Goal: Information Seeking & Learning: Learn about a topic

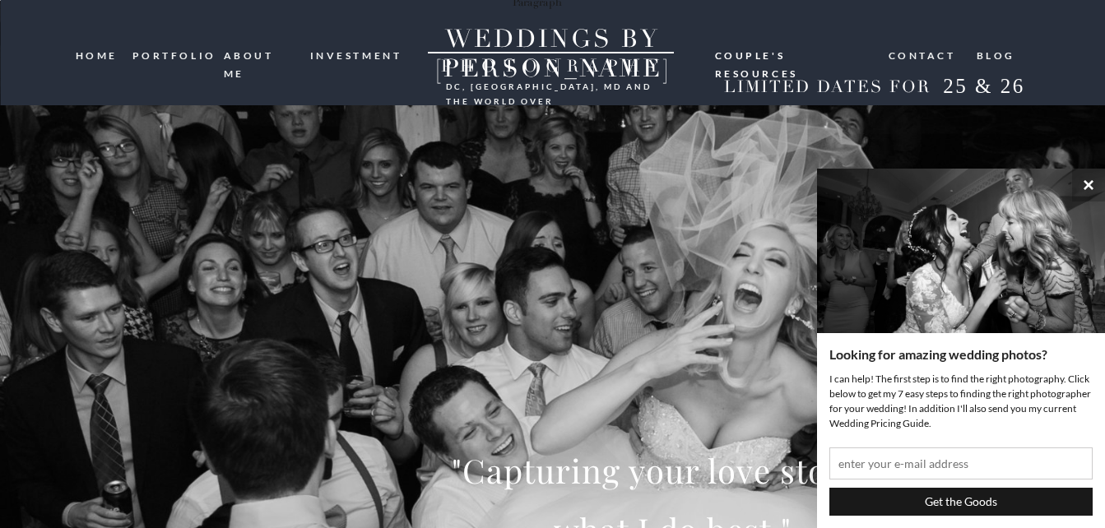
scroll to position [11, 0]
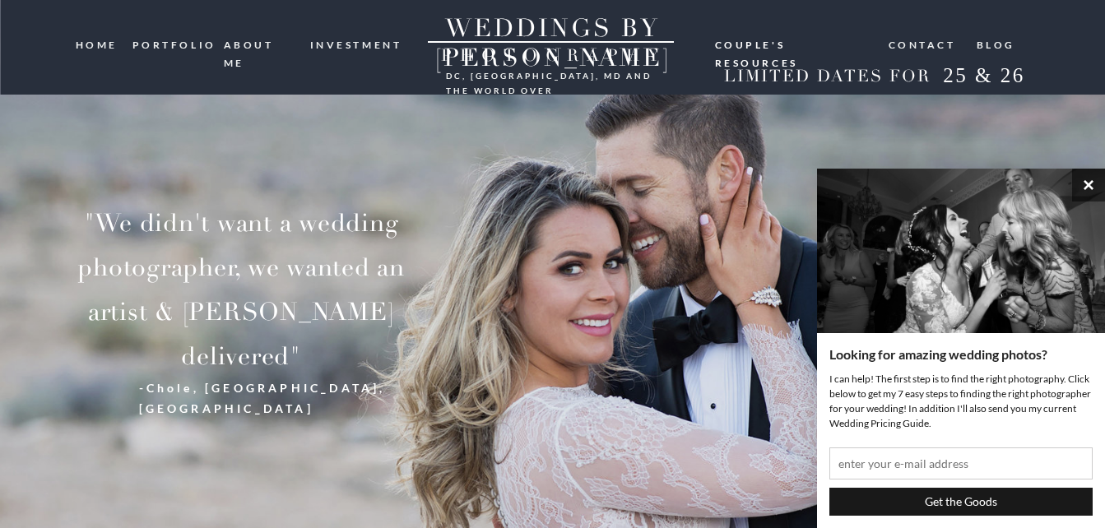
click at [1089, 187] on button "×" at bounding box center [1088, 185] width 33 height 33
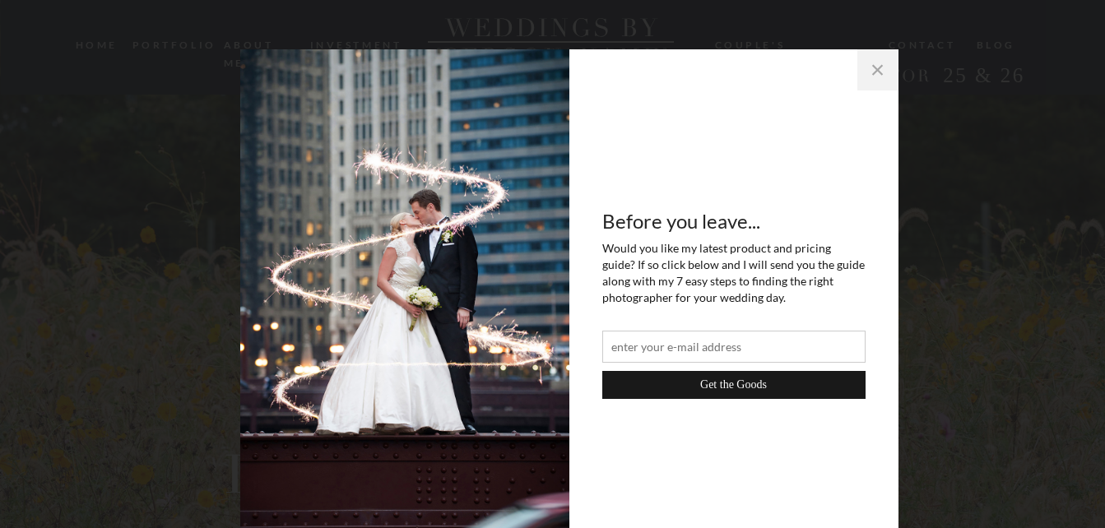
click at [720, 360] on input "email" at bounding box center [733, 347] width 263 height 32
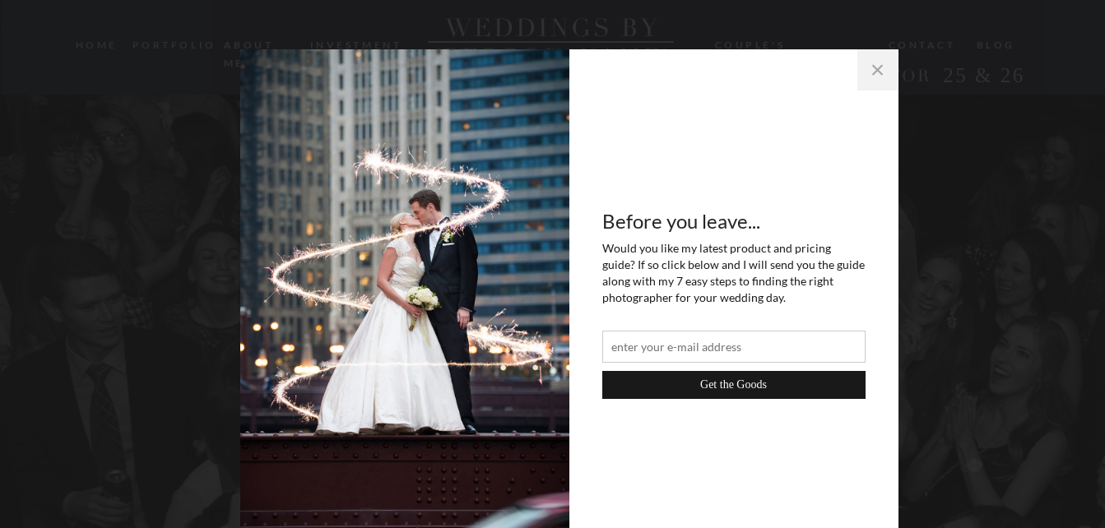
type input "cgu0477@gmail.com"
click at [714, 382] on input "Get the Goods" at bounding box center [733, 385] width 263 height 28
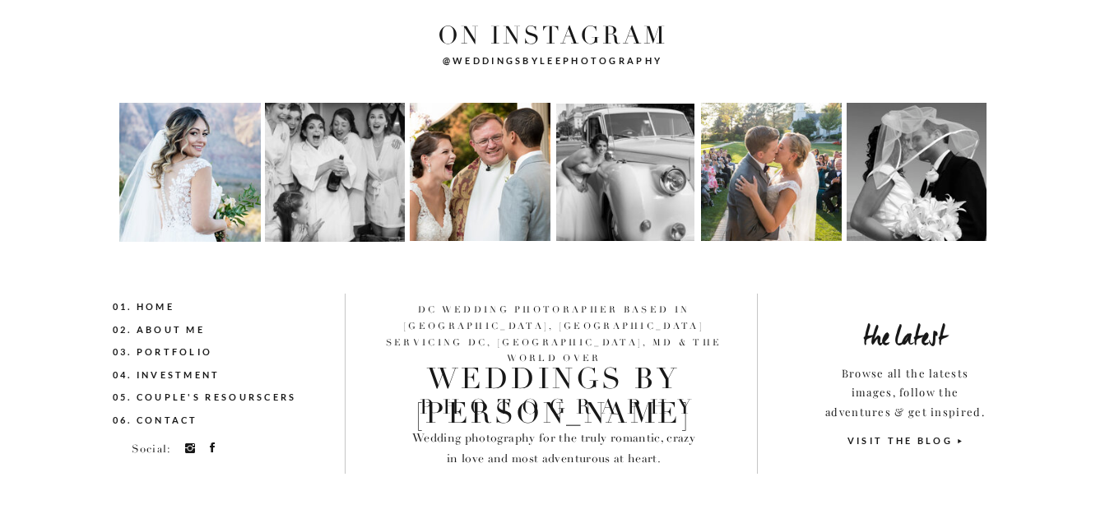
scroll to position [5979, 0]
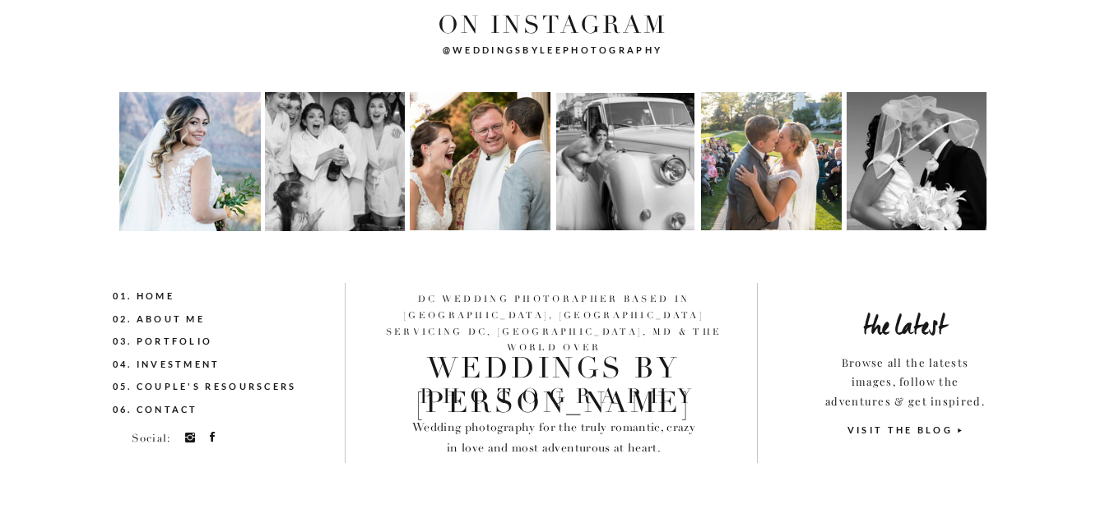
click at [142, 345] on nav "03. Portfolio" at bounding box center [192, 342] width 159 height 18
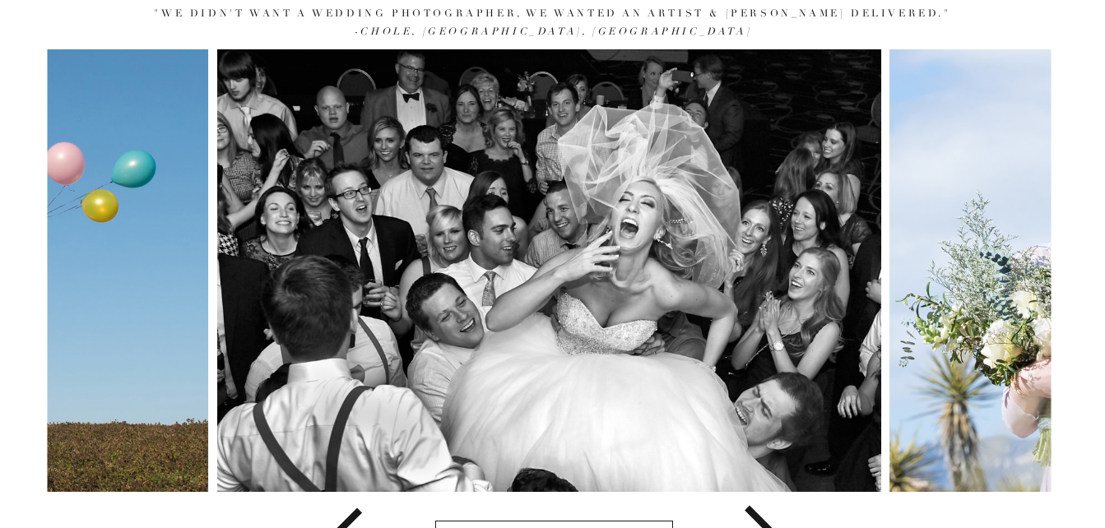
scroll to position [225, 0]
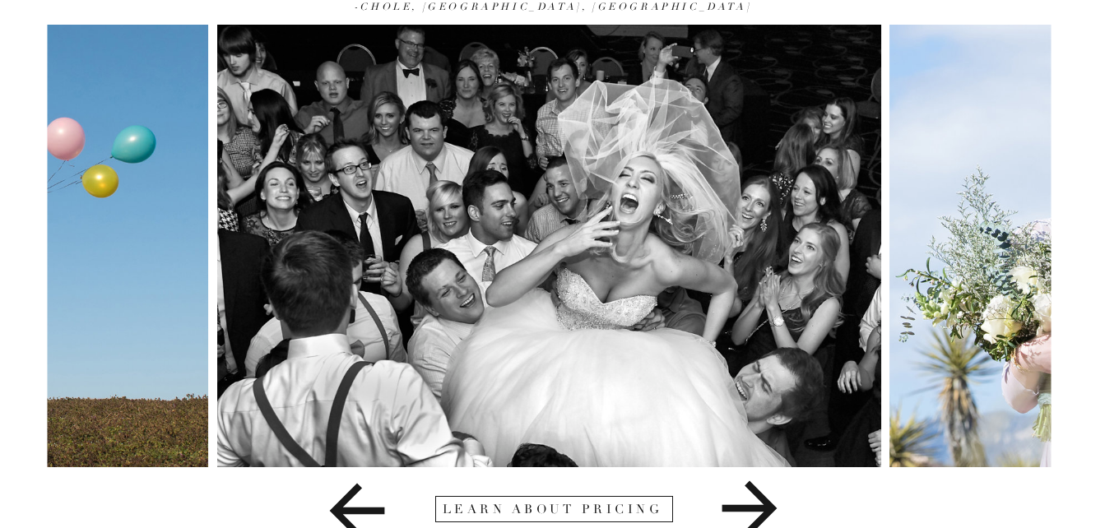
click at [762, 499] on icon at bounding box center [748, 508] width 55 height 55
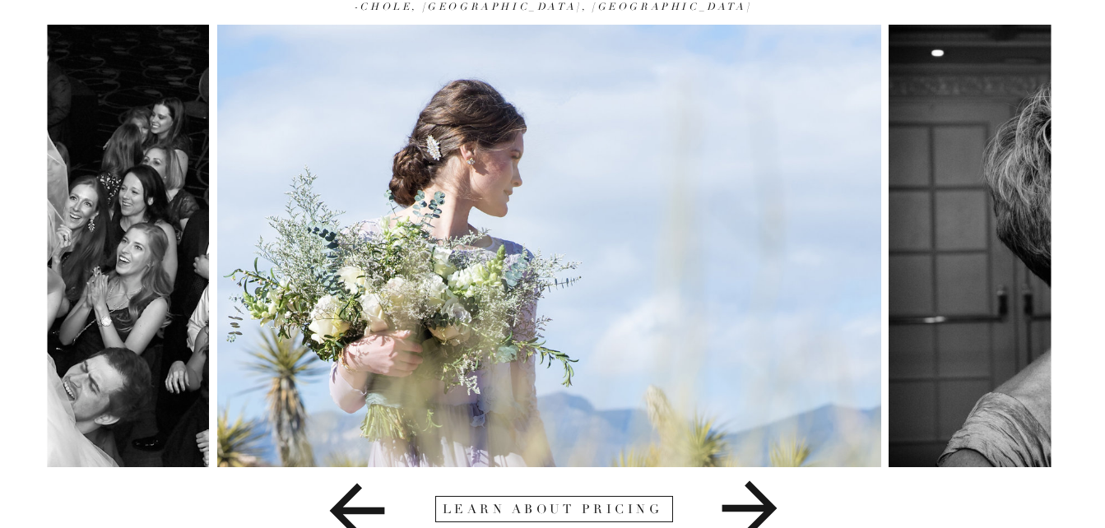
click at [762, 499] on icon at bounding box center [748, 508] width 55 height 55
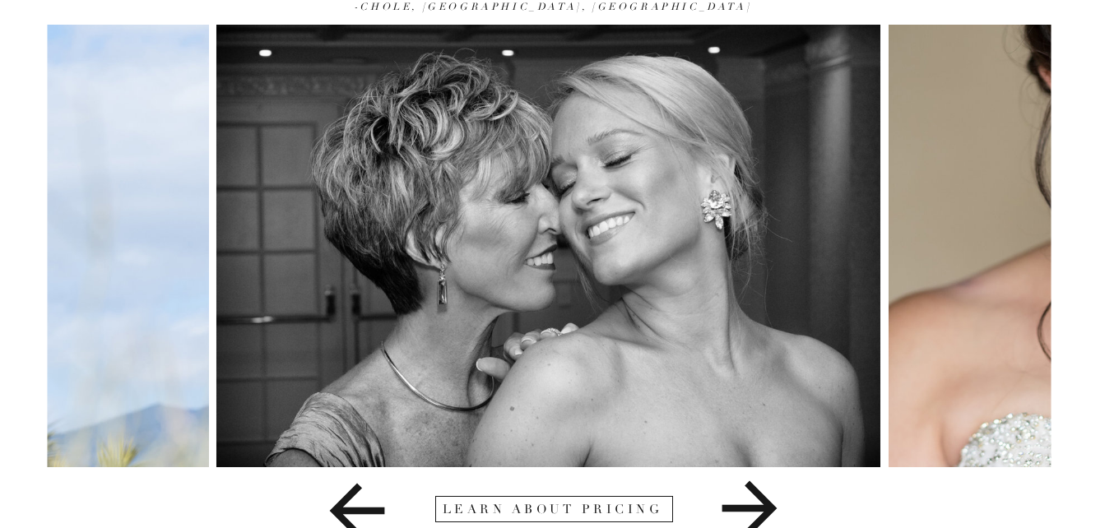
click at [762, 499] on icon at bounding box center [748, 508] width 55 height 55
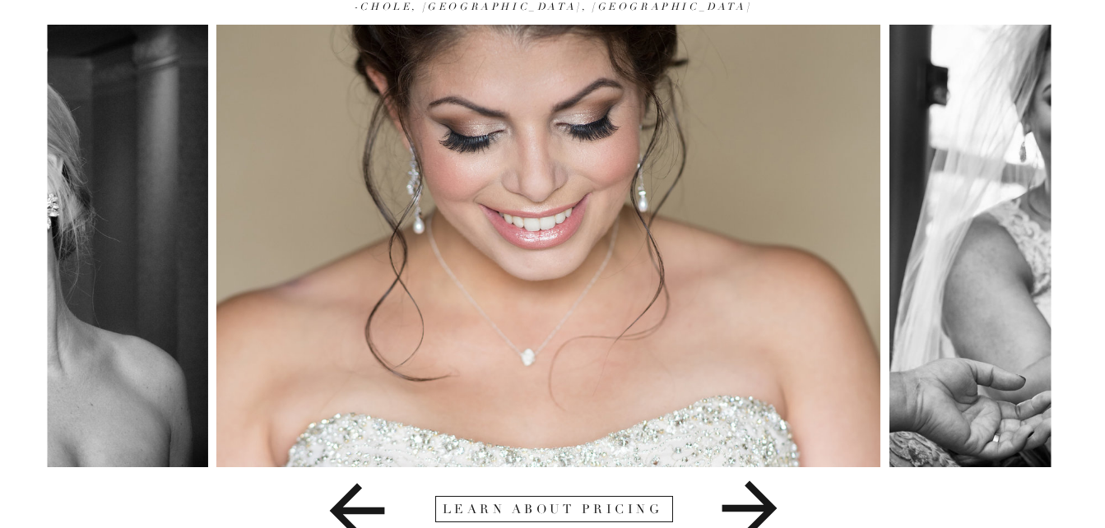
click at [762, 499] on icon at bounding box center [748, 508] width 55 height 55
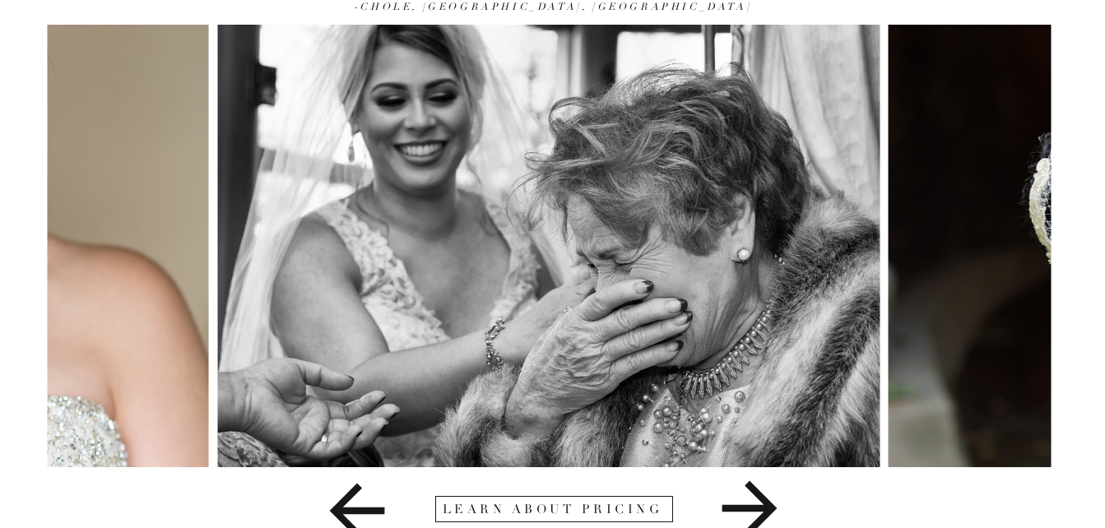
click at [762, 499] on icon at bounding box center [748, 508] width 55 height 55
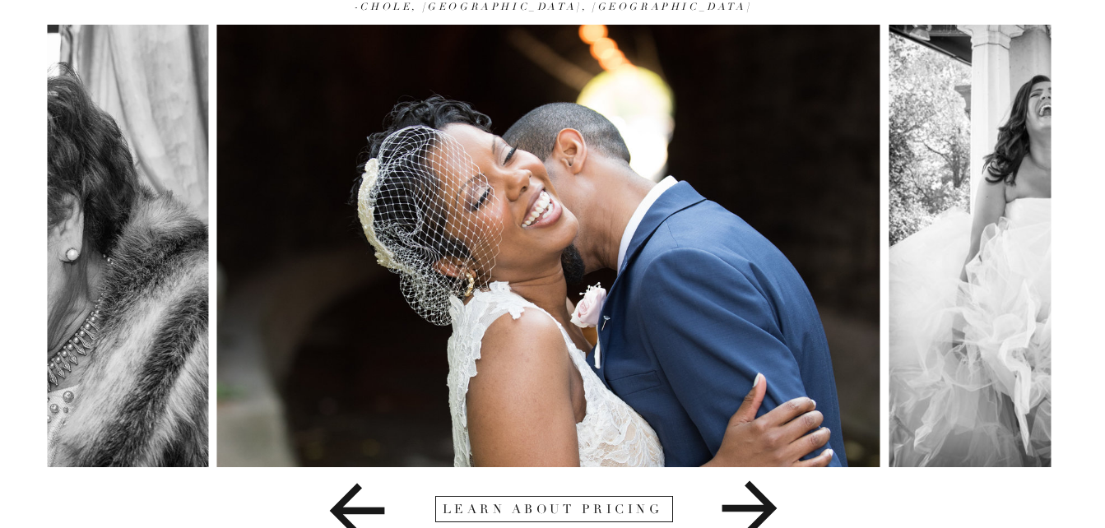
click at [762, 499] on icon at bounding box center [748, 508] width 55 height 55
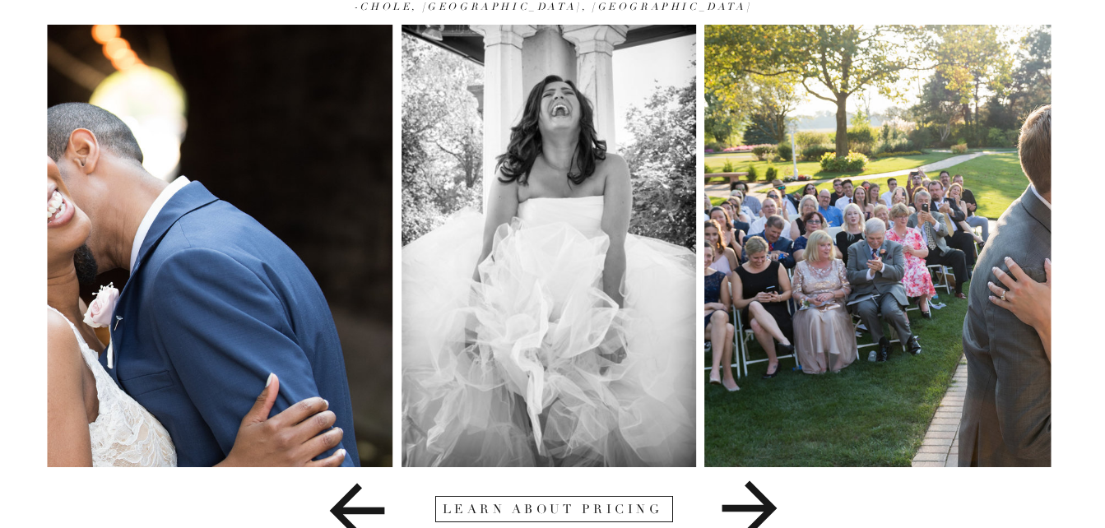
click at [762, 499] on icon at bounding box center [748, 508] width 55 height 55
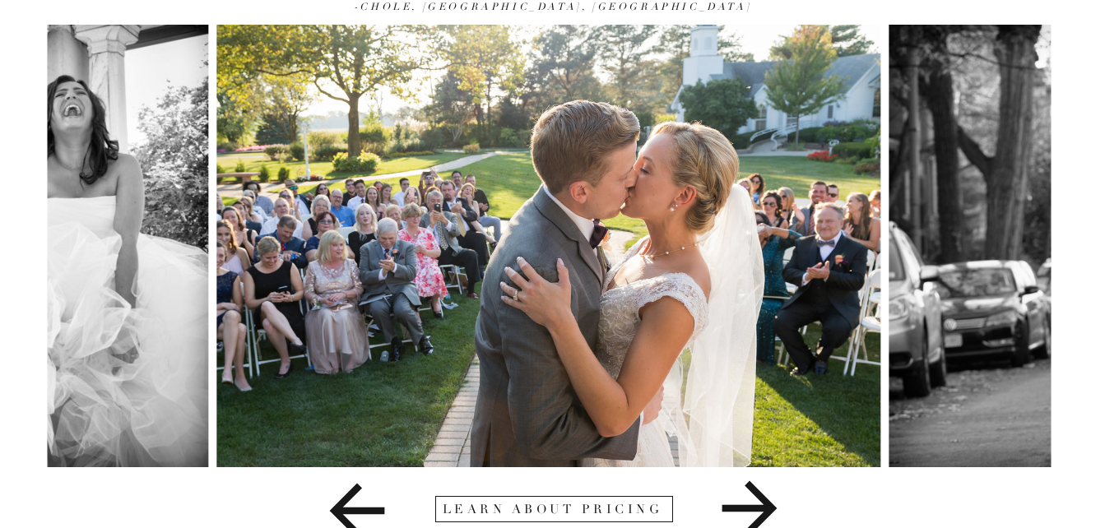
click at [762, 499] on icon at bounding box center [748, 508] width 55 height 55
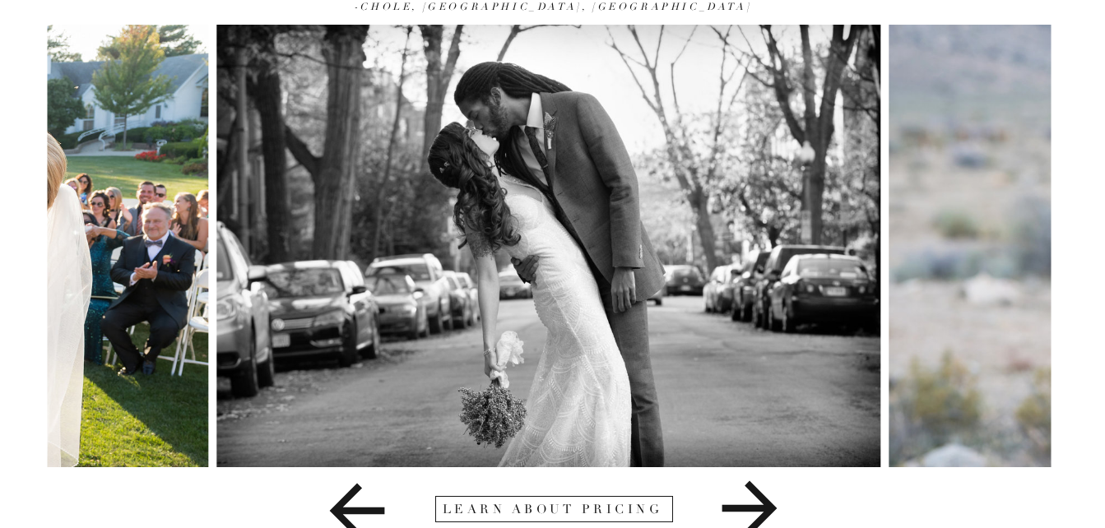
click at [762, 499] on icon at bounding box center [748, 508] width 55 height 55
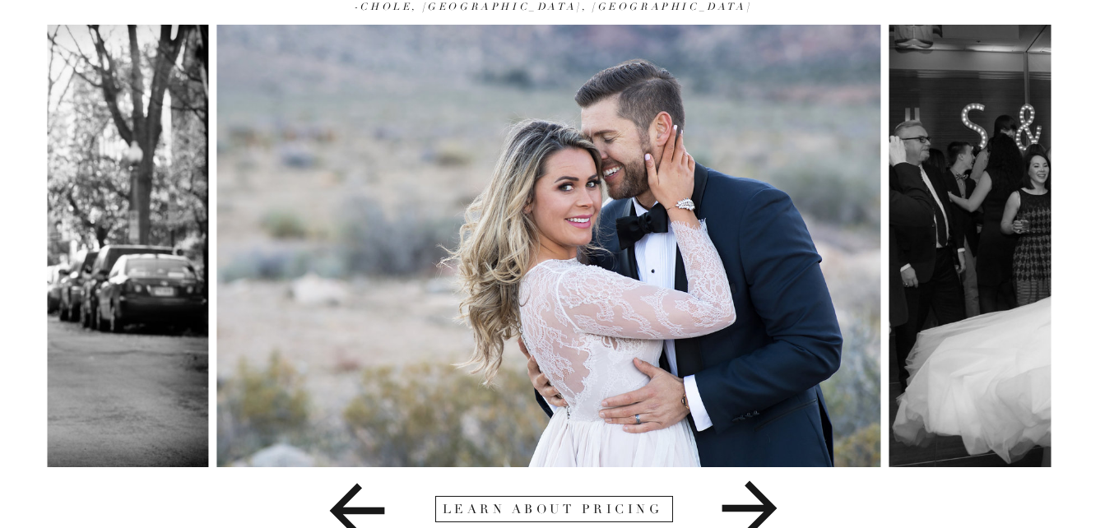
click at [762, 499] on icon at bounding box center [748, 508] width 55 height 55
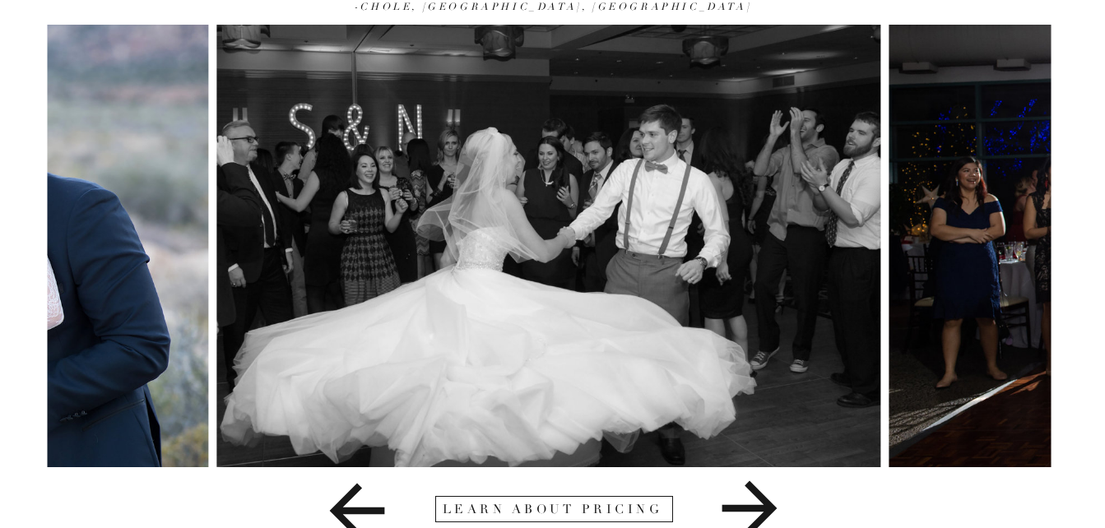
click at [739, 506] on icon at bounding box center [748, 508] width 55 height 55
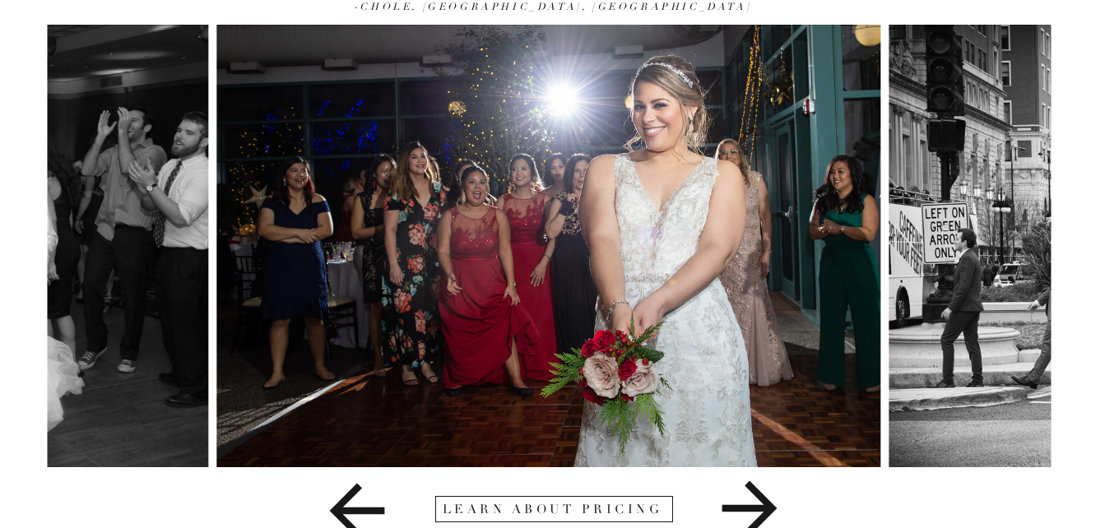
click at [739, 506] on icon at bounding box center [748, 508] width 55 height 55
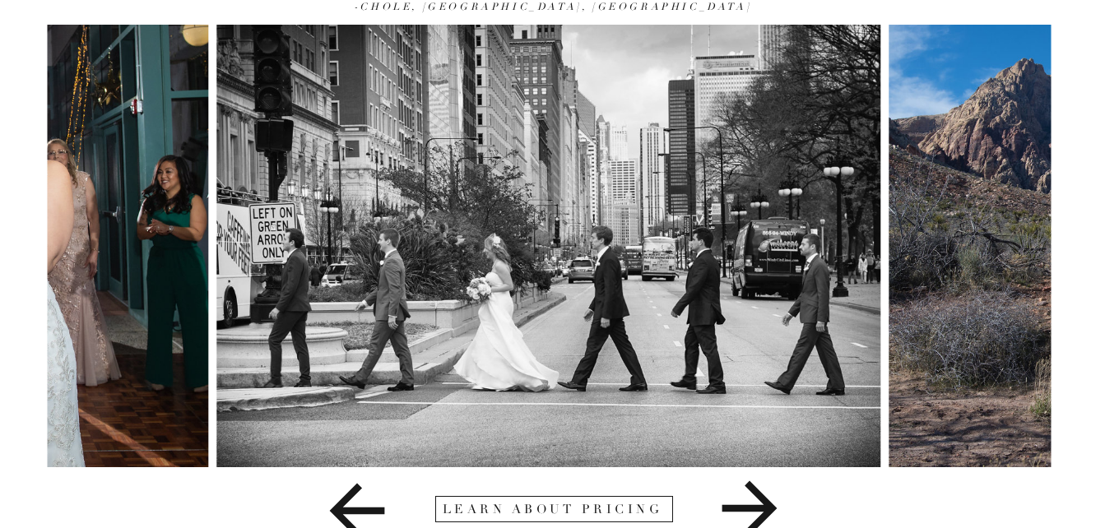
click at [739, 506] on icon at bounding box center [748, 508] width 55 height 55
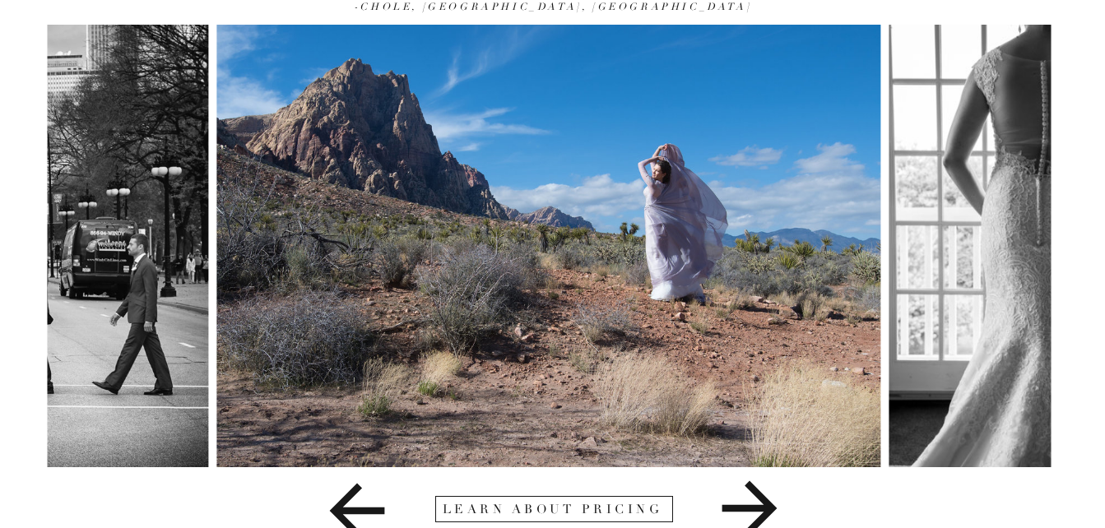
click at [739, 506] on icon at bounding box center [748, 508] width 55 height 55
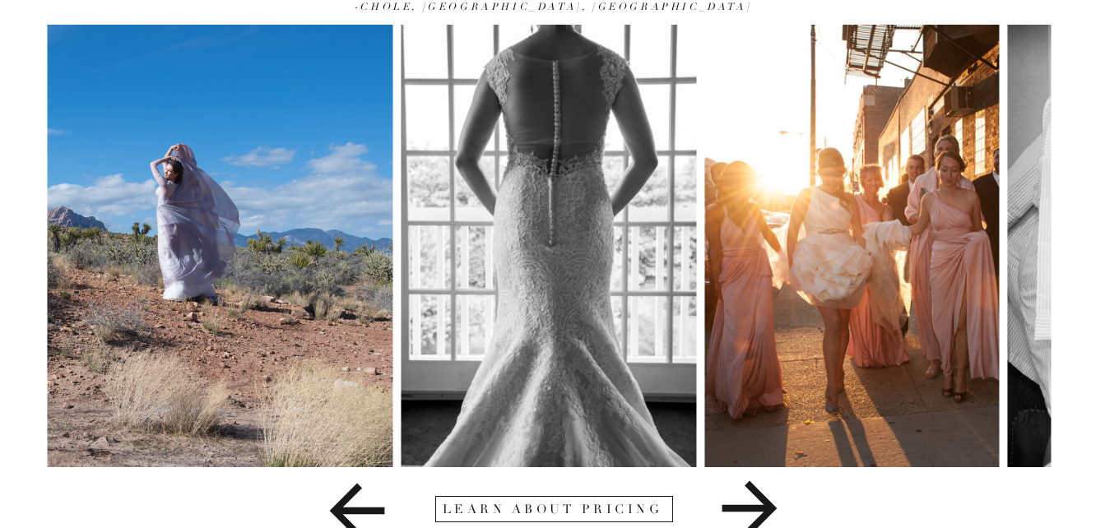
click at [739, 506] on icon at bounding box center [748, 508] width 55 height 55
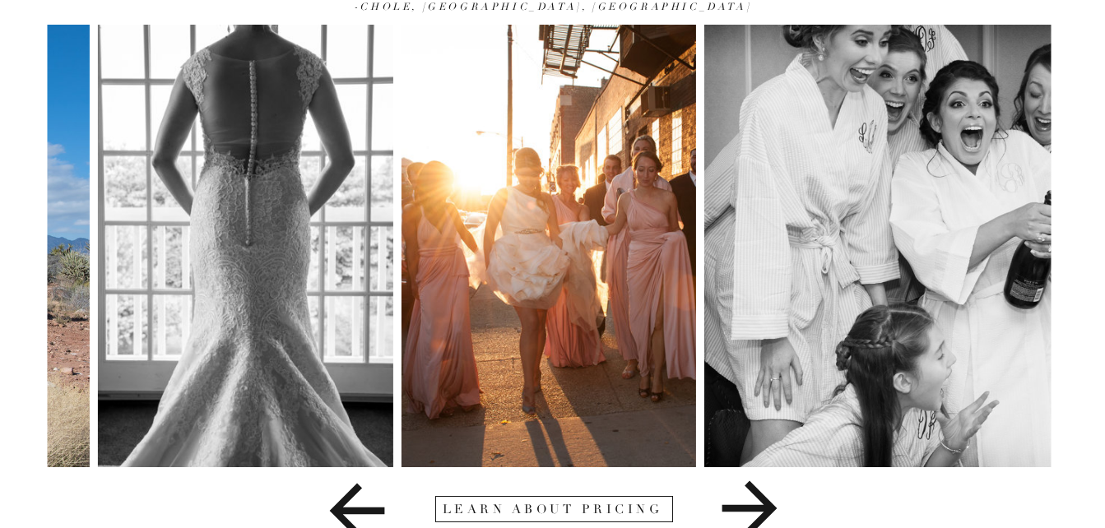
click at [739, 506] on icon at bounding box center [748, 508] width 55 height 55
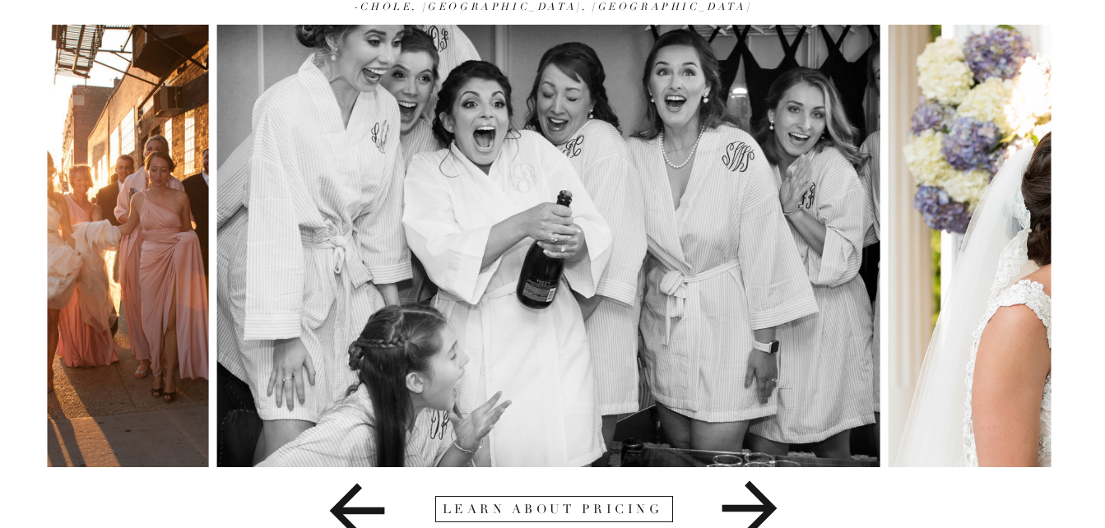
click at [739, 506] on icon at bounding box center [748, 508] width 55 height 55
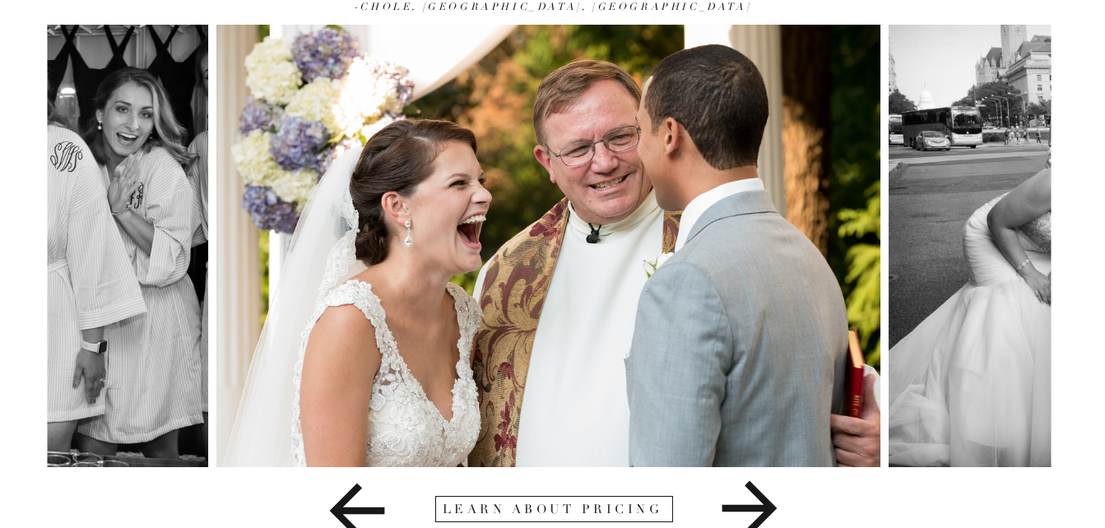
click at [739, 506] on icon at bounding box center [748, 508] width 55 height 55
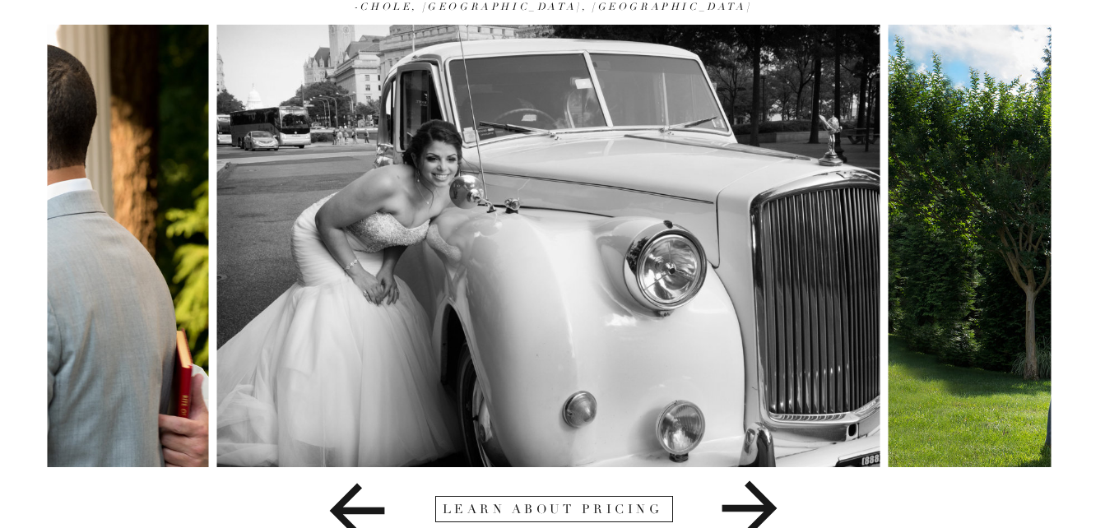
click at [739, 506] on icon at bounding box center [748, 508] width 55 height 55
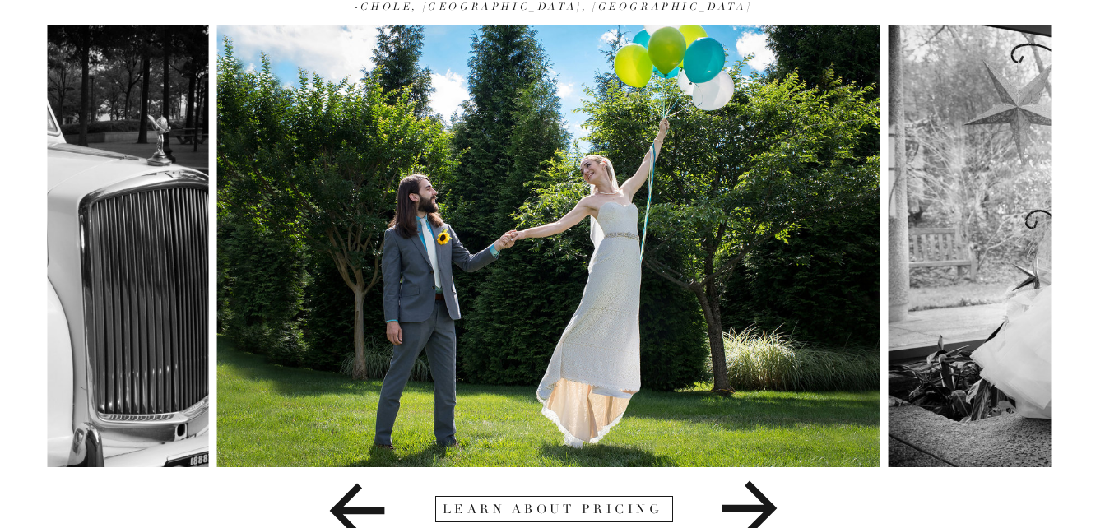
click at [739, 506] on icon at bounding box center [748, 508] width 55 height 55
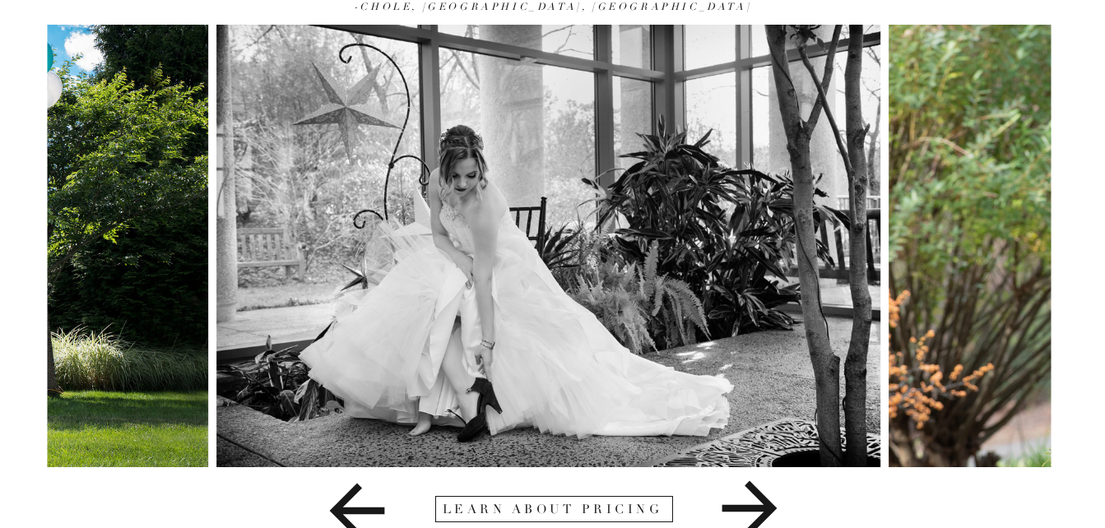
click at [739, 506] on icon at bounding box center [748, 508] width 55 height 55
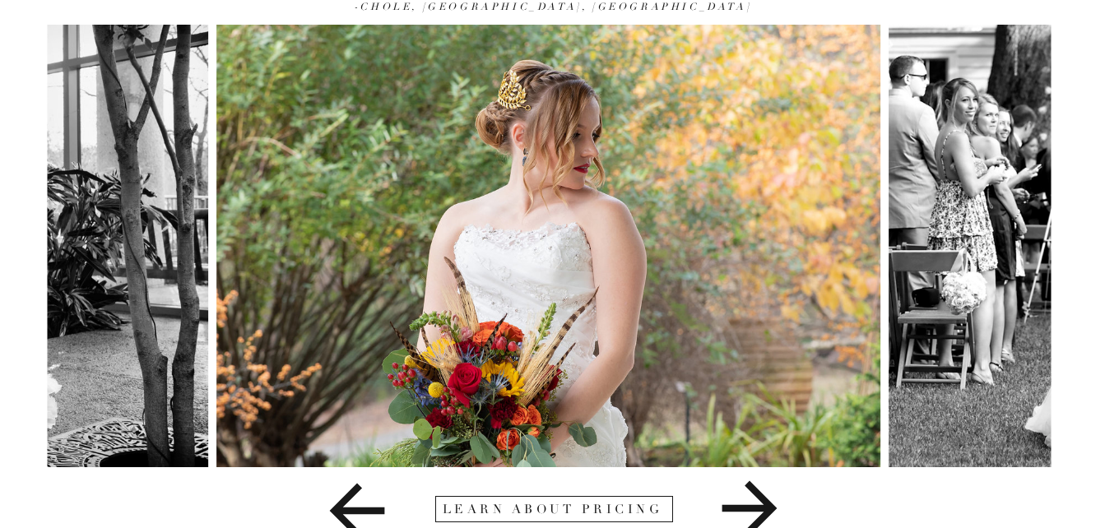
click at [739, 506] on icon at bounding box center [748, 508] width 55 height 55
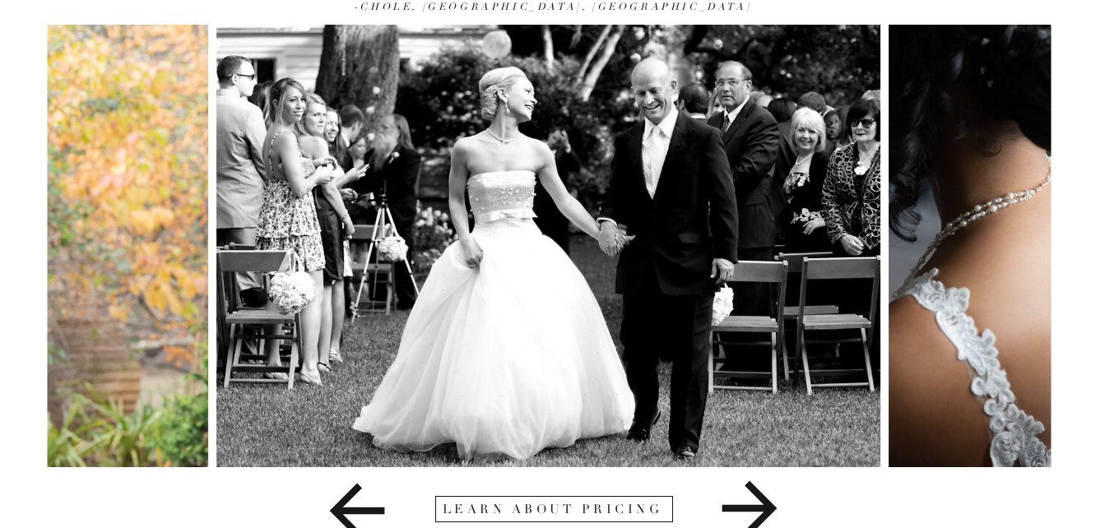
click at [739, 506] on icon at bounding box center [748, 508] width 55 height 55
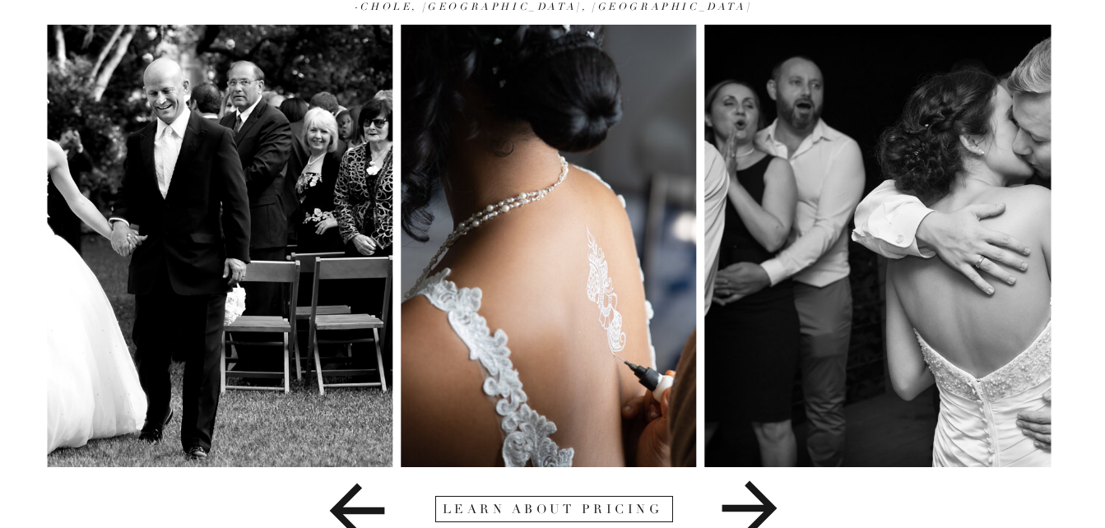
click at [739, 506] on icon at bounding box center [748, 508] width 55 height 55
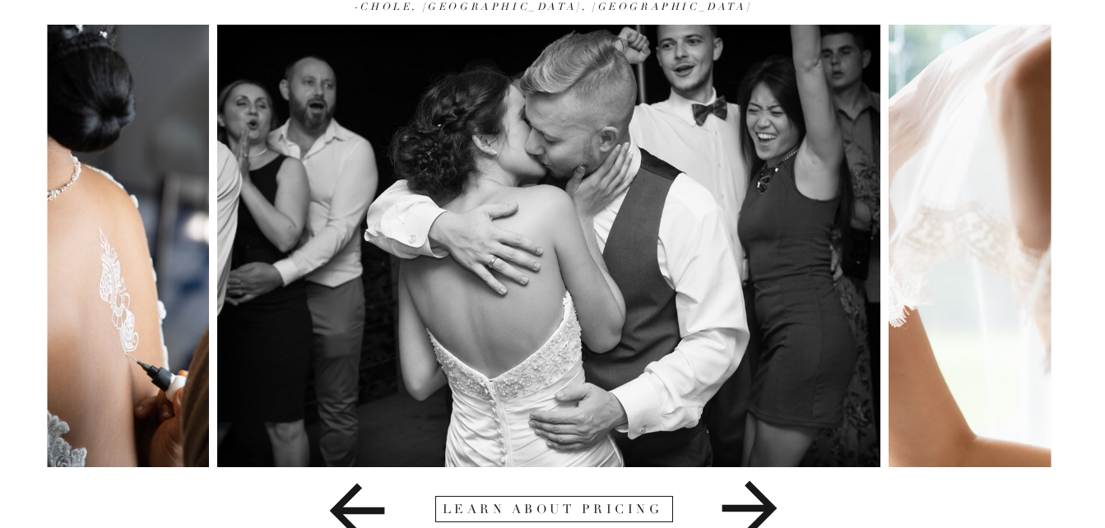
click at [739, 506] on icon at bounding box center [748, 508] width 55 height 55
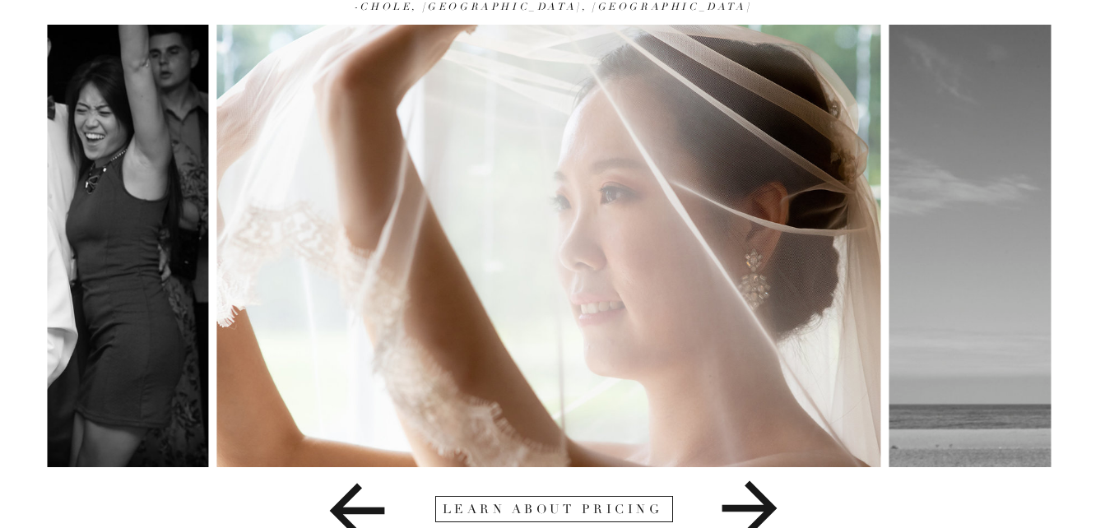
click at [739, 506] on icon at bounding box center [748, 508] width 55 height 55
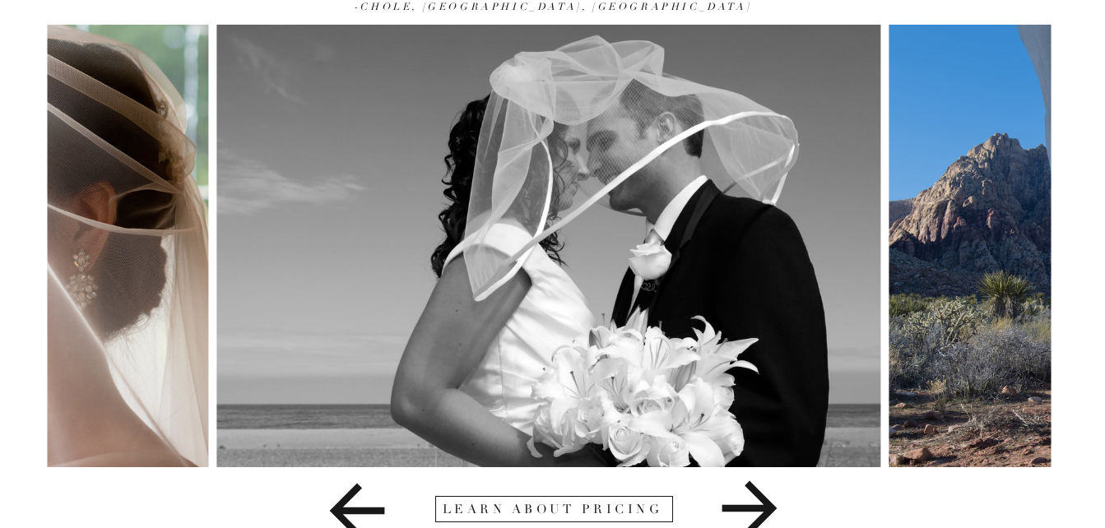
click at [739, 506] on icon at bounding box center [748, 508] width 55 height 55
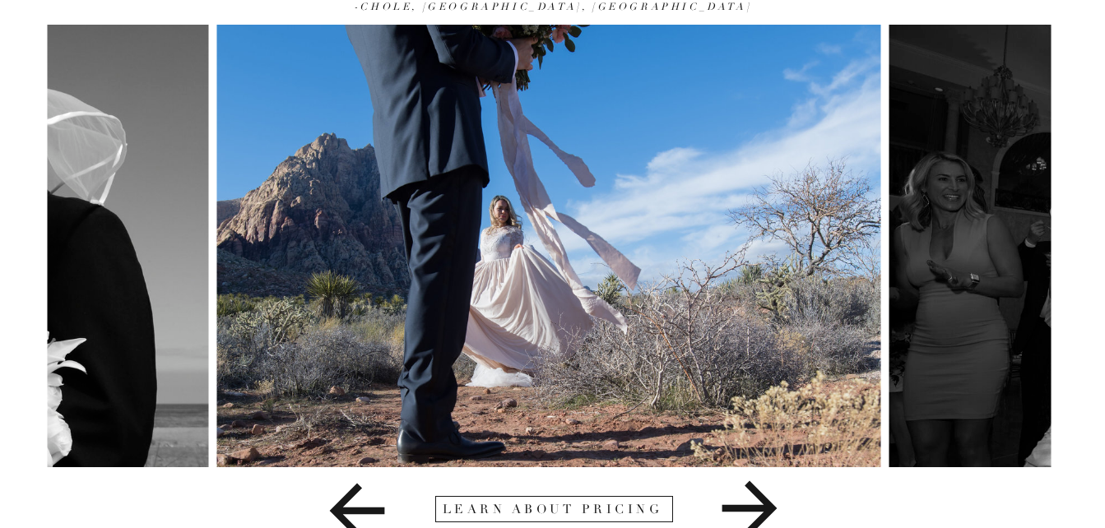
click at [739, 506] on icon at bounding box center [748, 508] width 55 height 55
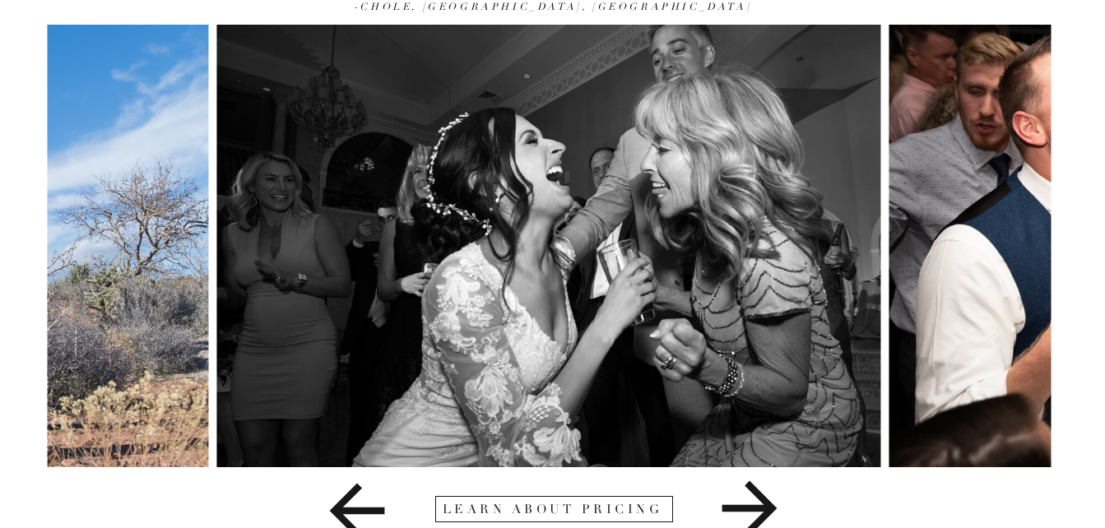
click at [739, 506] on icon at bounding box center [748, 508] width 55 height 55
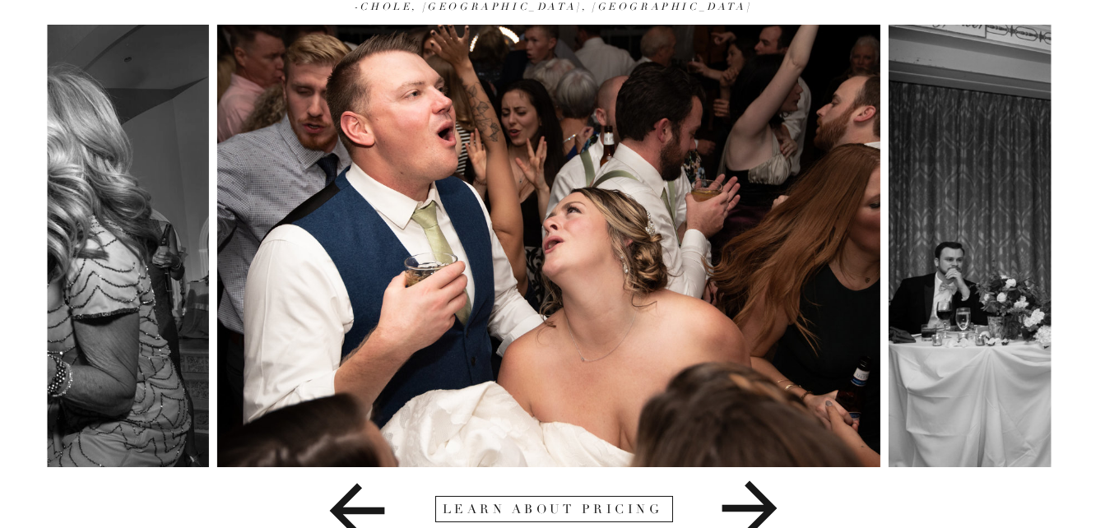
click at [739, 506] on icon at bounding box center [748, 508] width 55 height 55
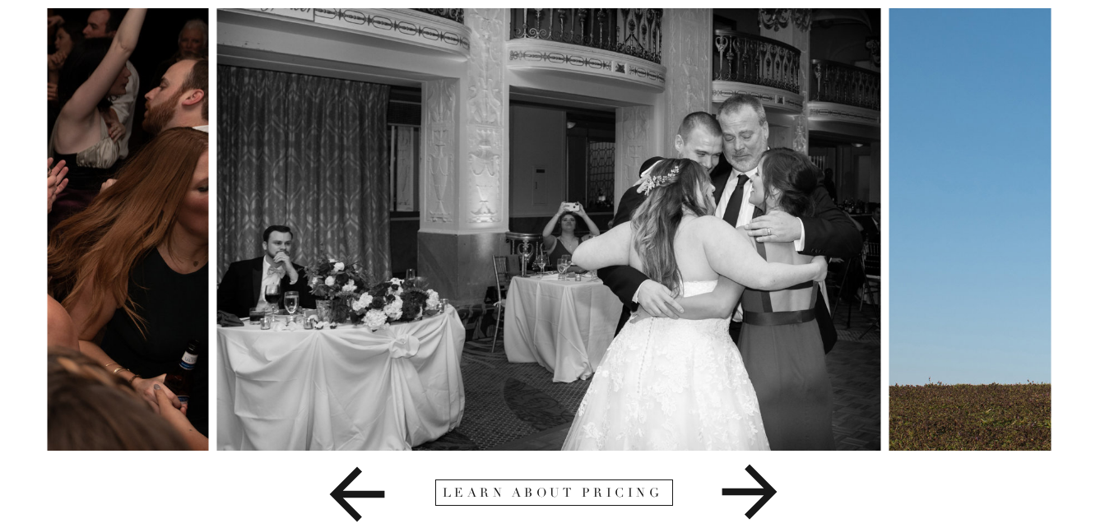
scroll to position [265, 0]
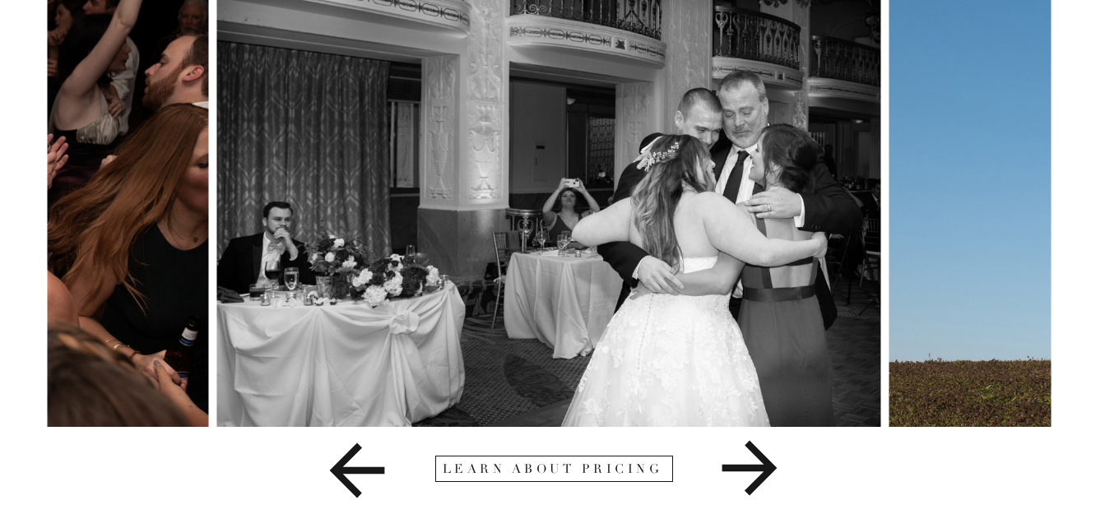
click at [567, 470] on div at bounding box center [554, 469] width 238 height 26
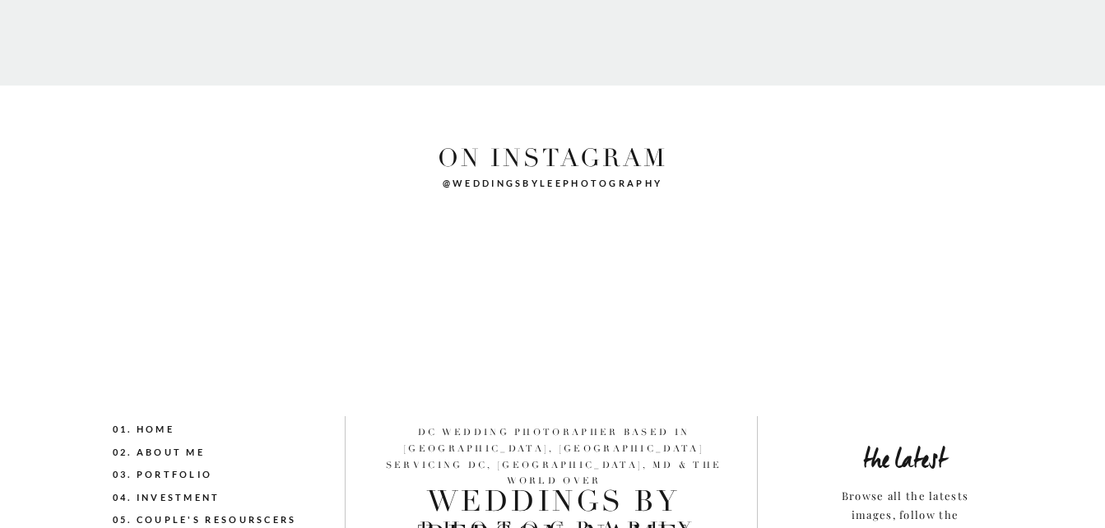
scroll to position [3439, 0]
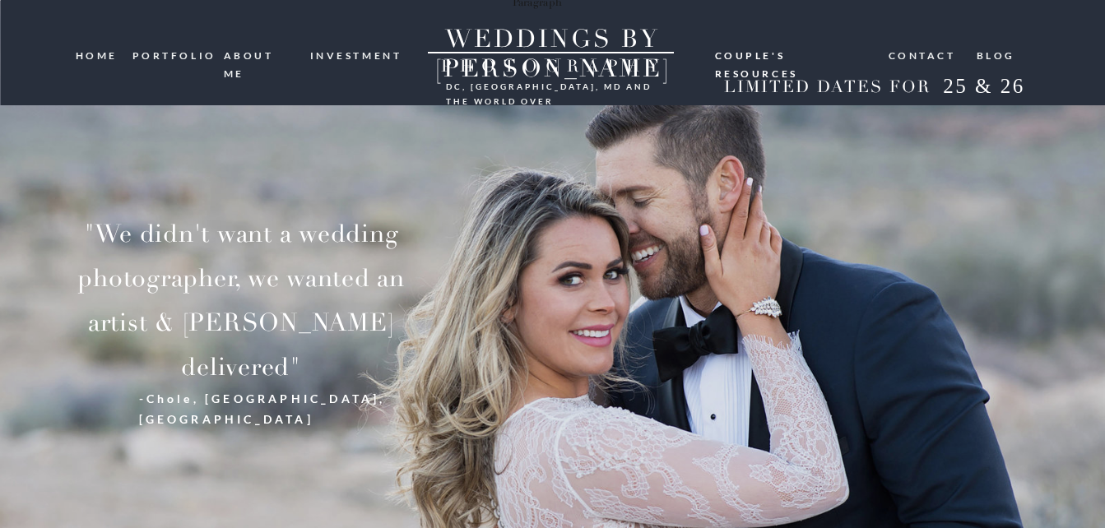
click at [393, 57] on nav "investment" at bounding box center [357, 55] width 94 height 16
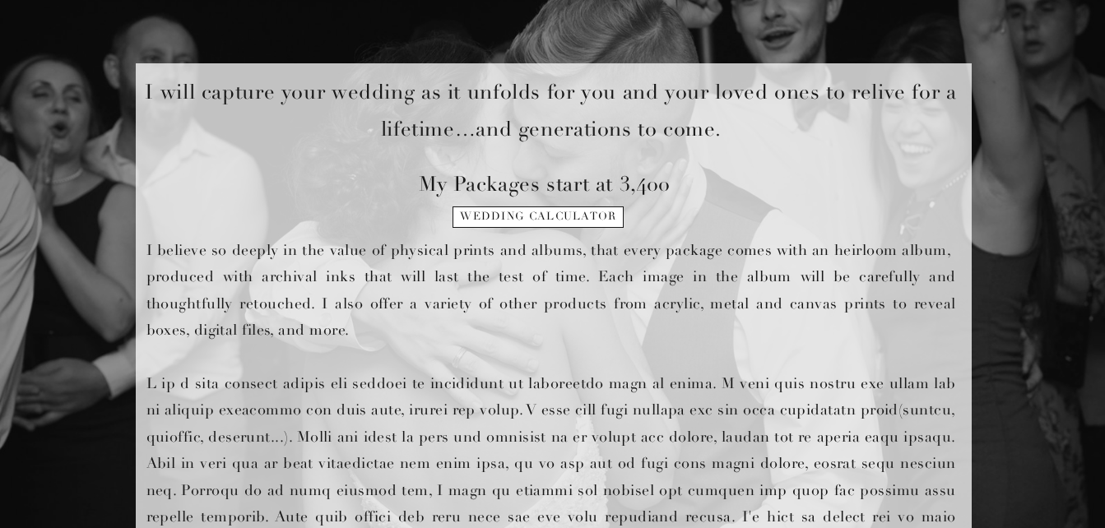
scroll to position [605, 0]
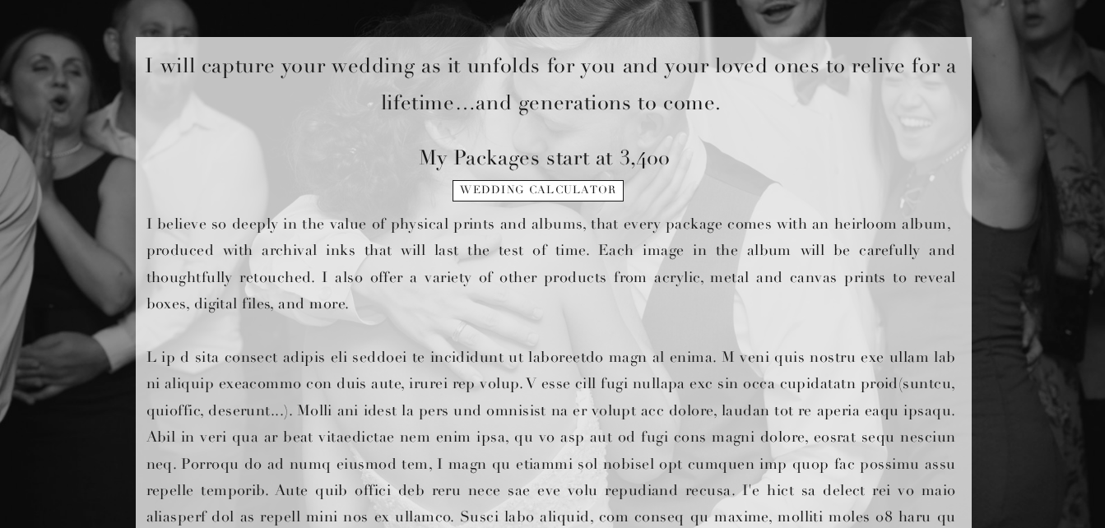
click at [544, 188] on h1 "wedding calculator" at bounding box center [539, 195] width 168 height 23
